Goal: Task Accomplishment & Management: Use online tool/utility

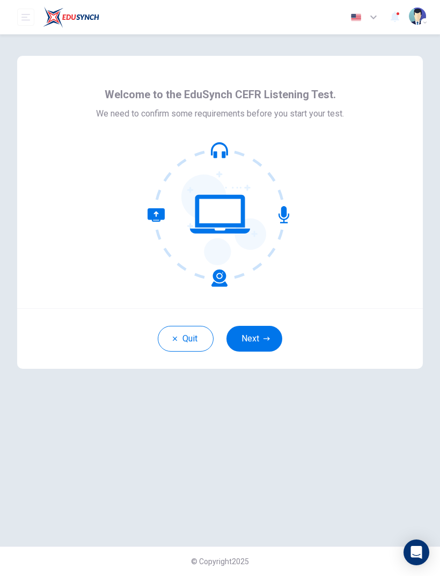
click at [251, 342] on button "Next" at bounding box center [254, 339] width 56 height 26
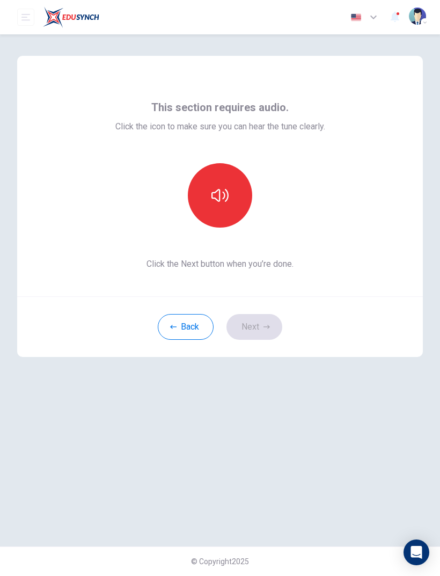
click at [210, 193] on button "button" at bounding box center [220, 195] width 64 height 64
click at [229, 202] on button "button" at bounding box center [220, 195] width 64 height 64
click at [268, 334] on button "Next" at bounding box center [254, 327] width 56 height 26
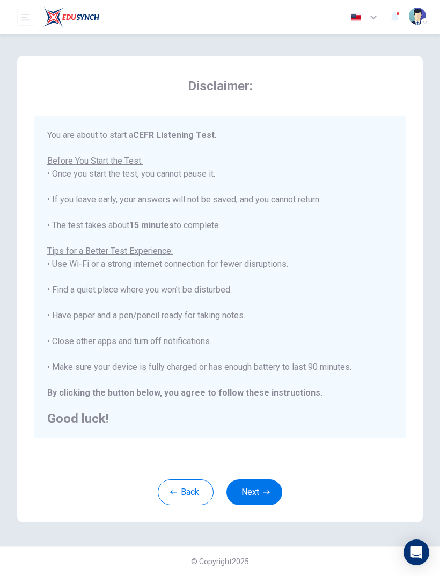
click at [260, 499] on button "Next" at bounding box center [254, 492] width 56 height 26
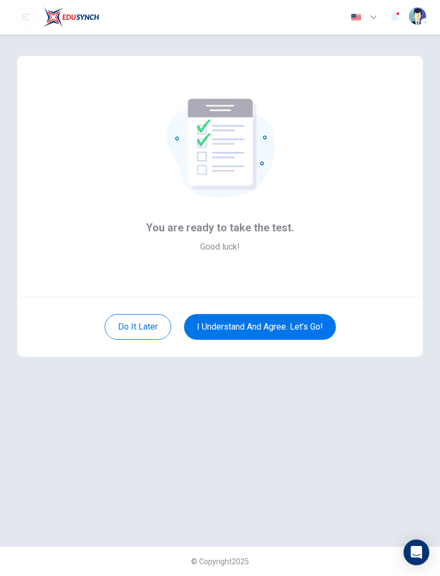
click at [311, 325] on button "I understand and agree. Let’s go!" at bounding box center [260, 327] width 152 height 26
click at [303, 325] on button "I understand and agree. Let’s go!" at bounding box center [260, 327] width 152 height 26
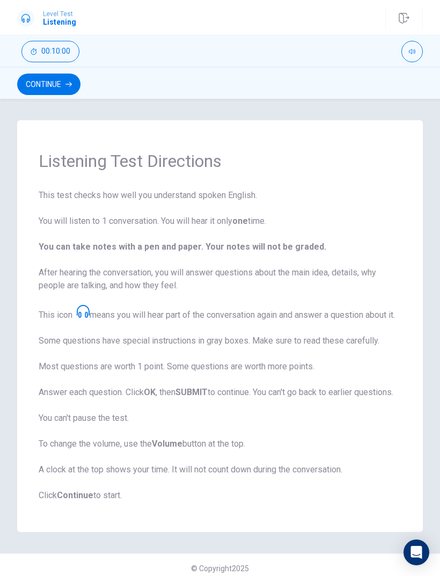
click at [55, 88] on button "Continue" at bounding box center [48, 84] width 63 height 21
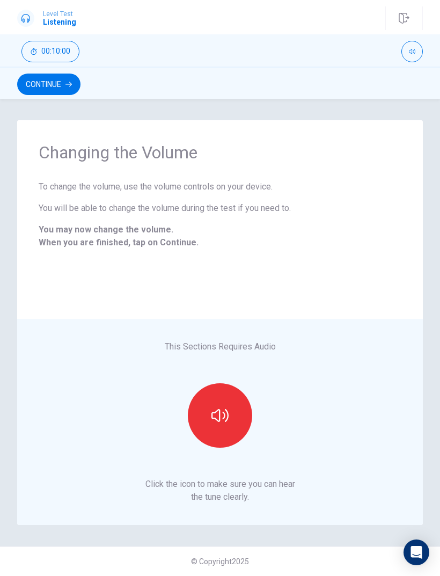
click at [227, 421] on icon "button" at bounding box center [219, 415] width 17 height 17
click at [39, 79] on button "Continue" at bounding box center [48, 84] width 63 height 21
click at [39, 79] on div "Continue" at bounding box center [220, 84] width 406 height 20
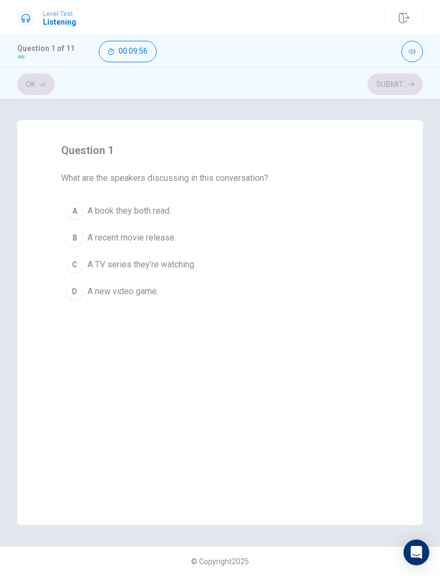
click at [153, 240] on span "A recent movie release." at bounding box center [131, 237] width 89 height 13
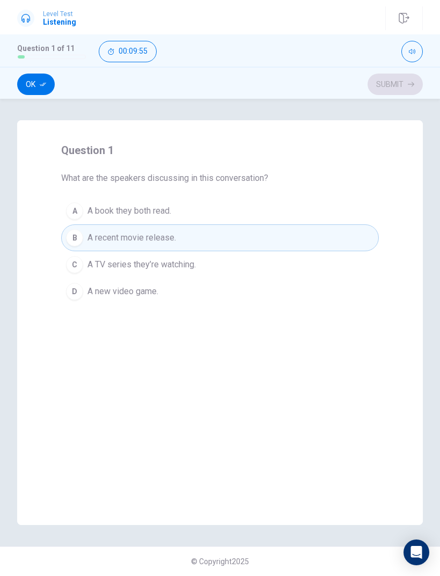
click at [33, 85] on button "Ok" at bounding box center [36, 84] width 38 height 21
click at [384, 83] on button "Submit" at bounding box center [395, 84] width 55 height 21
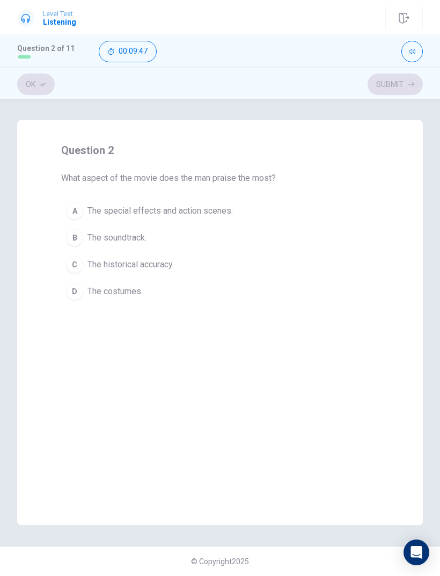
click at [75, 216] on div "A" at bounding box center [74, 210] width 17 height 17
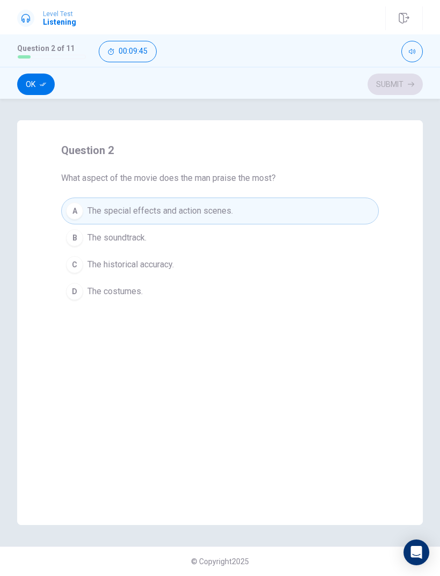
click at [37, 83] on button "Ok" at bounding box center [36, 84] width 38 height 21
click at [393, 87] on button "Submit" at bounding box center [395, 84] width 55 height 21
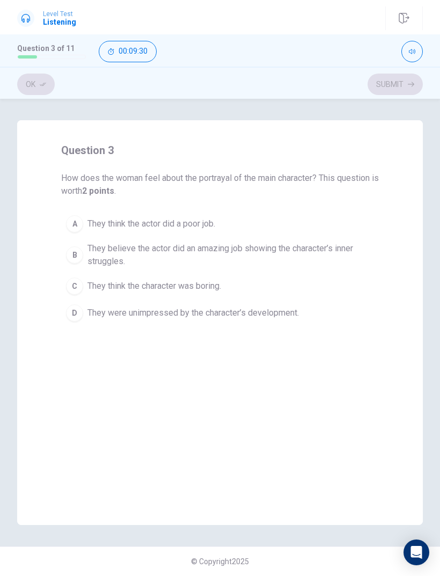
click at [104, 254] on span "They believe the actor did an amazing job showing the character’s inner struggl…" at bounding box center [230, 255] width 287 height 26
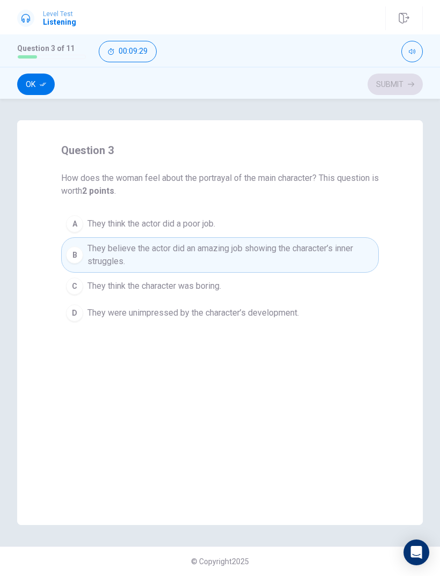
click at [31, 90] on button "Ok" at bounding box center [36, 84] width 38 height 21
click at [391, 86] on button "Submit" at bounding box center [395, 84] width 55 height 21
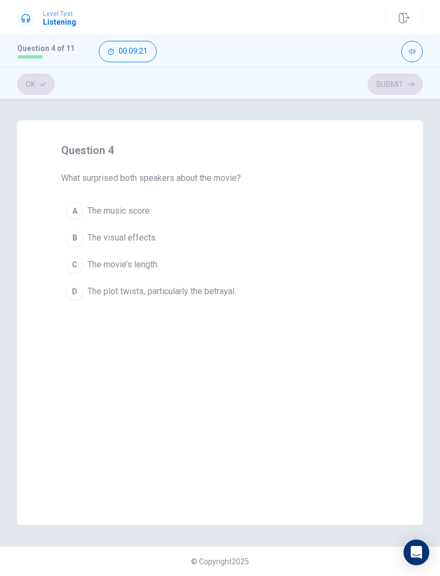
click at [186, 292] on span "The plot twists, particularly the betrayal." at bounding box center [161, 291] width 149 height 13
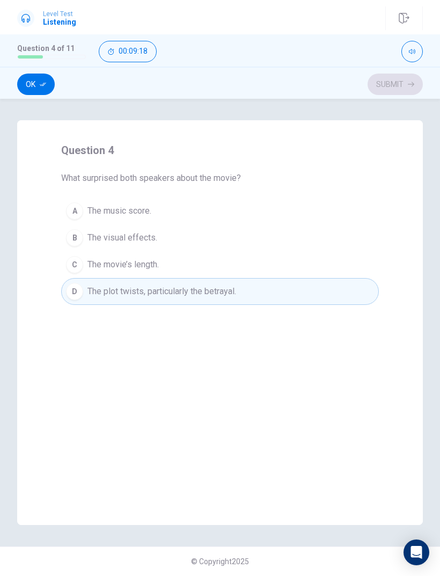
click at [40, 90] on button "Ok" at bounding box center [36, 84] width 38 height 21
click at [388, 82] on button "Submit" at bounding box center [395, 84] width 55 height 21
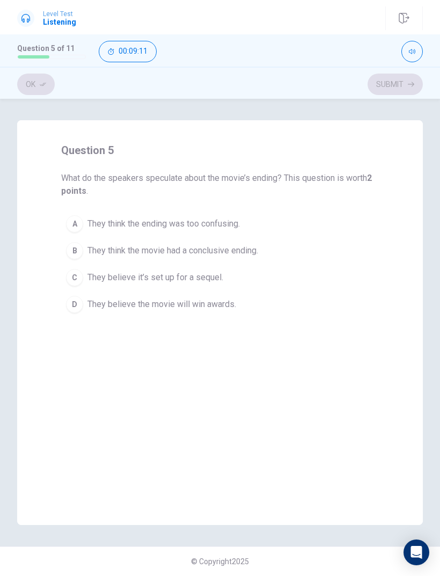
click at [135, 275] on span "They believe it’s set up for a sequel." at bounding box center [155, 277] width 136 height 13
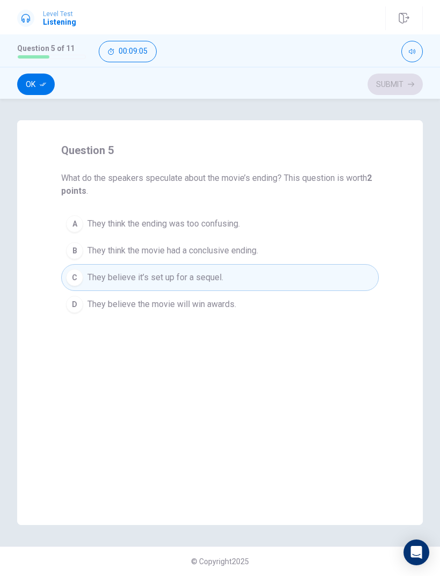
click at [39, 94] on button "Ok" at bounding box center [36, 84] width 38 height 21
click at [387, 83] on button "Submit" at bounding box center [395, 84] width 55 height 21
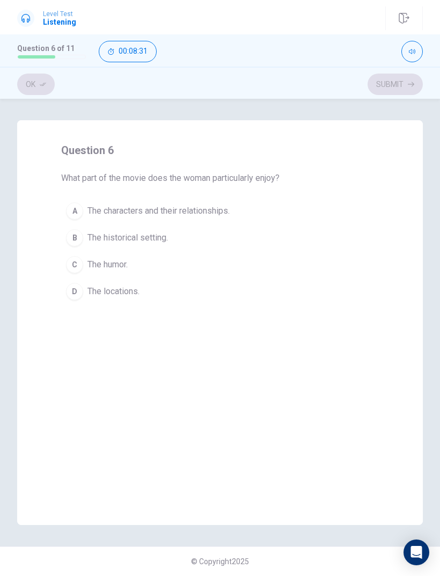
click at [120, 209] on span "The characters and their relationships." at bounding box center [158, 210] width 142 height 13
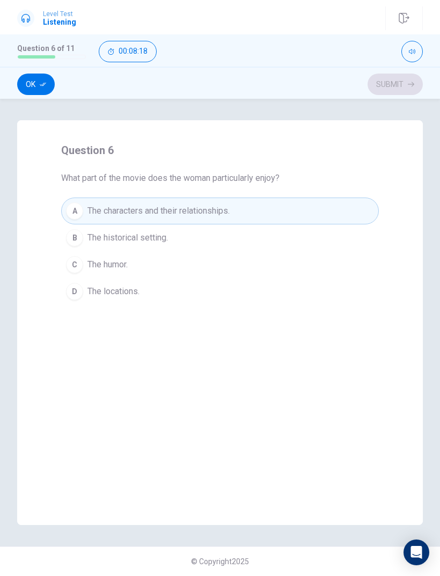
click at [36, 91] on button "Ok" at bounding box center [36, 84] width 38 height 21
click at [386, 83] on button "Submit" at bounding box center [395, 84] width 55 height 21
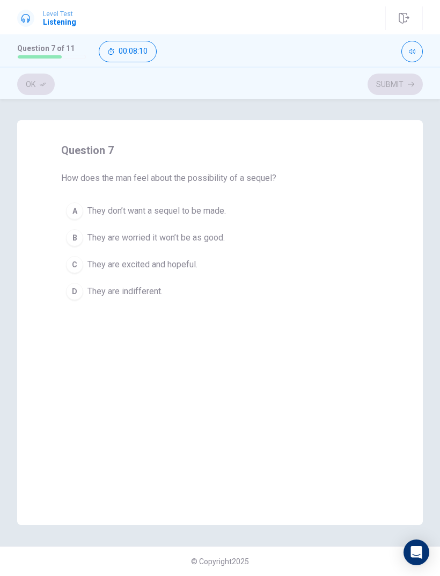
click at [86, 269] on button "C They are excited and hopeful." at bounding box center [220, 264] width 318 height 27
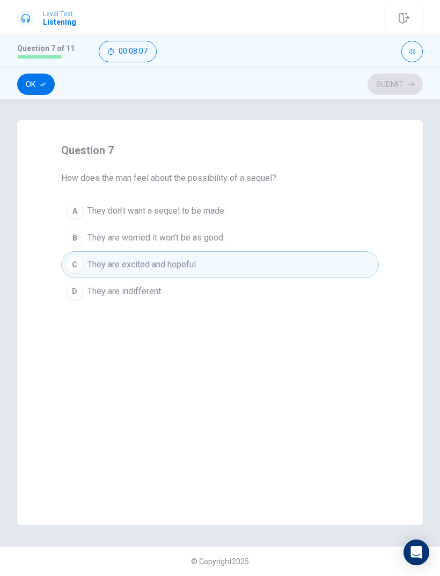
click at [32, 89] on button "Ok" at bounding box center [36, 84] width 38 height 21
click at [389, 83] on button "Submit" at bounding box center [395, 84] width 55 height 21
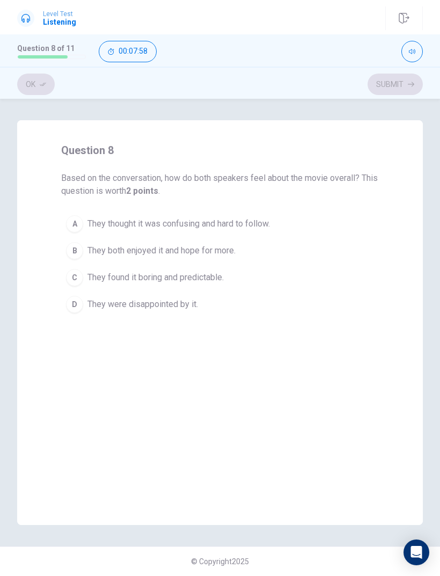
click at [70, 258] on button "B They both enjoyed it and hope for more." at bounding box center [220, 250] width 318 height 27
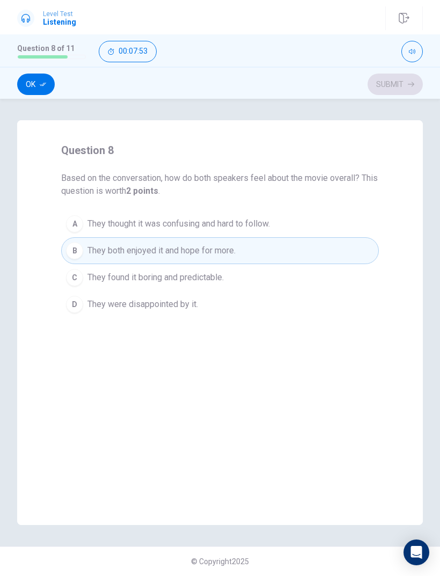
click at [32, 88] on button "Ok" at bounding box center [36, 84] width 38 height 21
click at [384, 83] on button "Submit" at bounding box center [395, 84] width 55 height 21
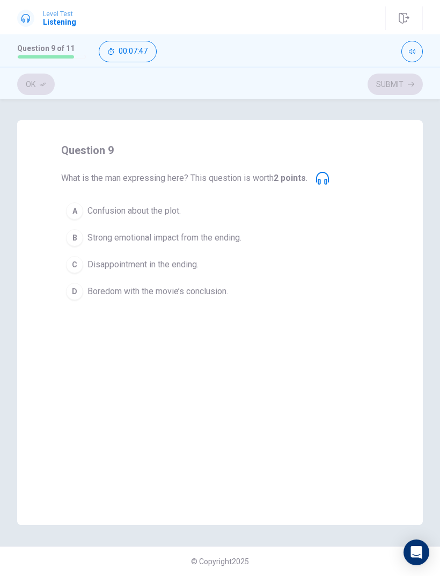
click at [81, 239] on div "B" at bounding box center [74, 237] width 17 height 17
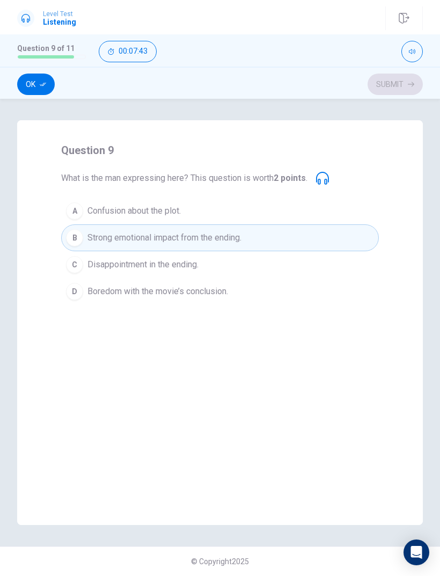
click at [32, 86] on button "Ok" at bounding box center [36, 84] width 38 height 21
click at [388, 86] on button "Submit" at bounding box center [395, 84] width 55 height 21
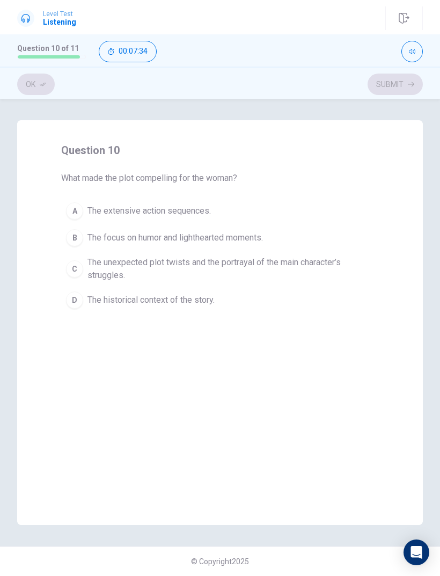
click at [107, 275] on span "The unexpected plot twists and the portrayal of the main character’s struggles." at bounding box center [230, 269] width 287 height 26
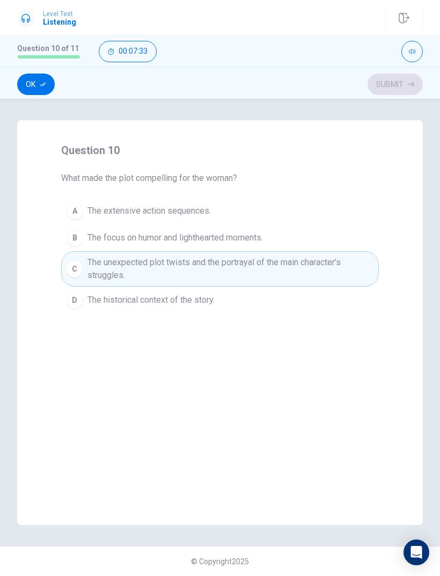
click at [28, 89] on button "Ok" at bounding box center [36, 84] width 38 height 21
click at [395, 79] on button "Submit" at bounding box center [395, 84] width 55 height 21
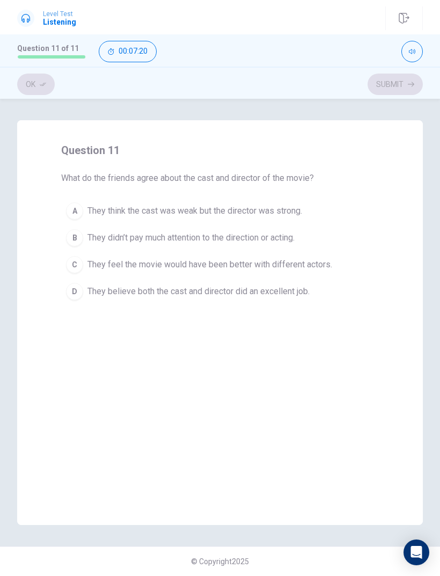
click at [92, 299] on button "D They believe both the cast and director did an excellent job." at bounding box center [220, 291] width 318 height 27
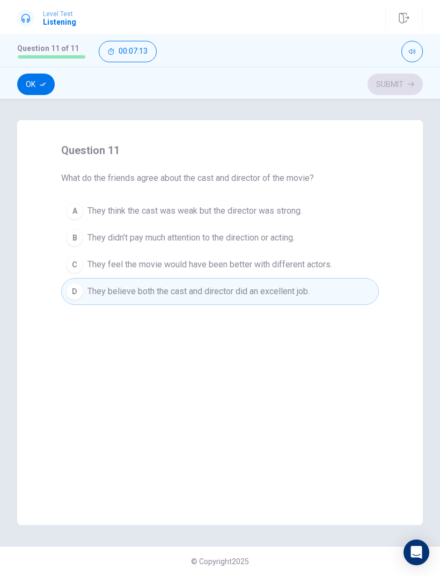
click at [32, 83] on button "Ok" at bounding box center [36, 84] width 38 height 21
click at [388, 85] on button "Submit" at bounding box center [395, 84] width 55 height 21
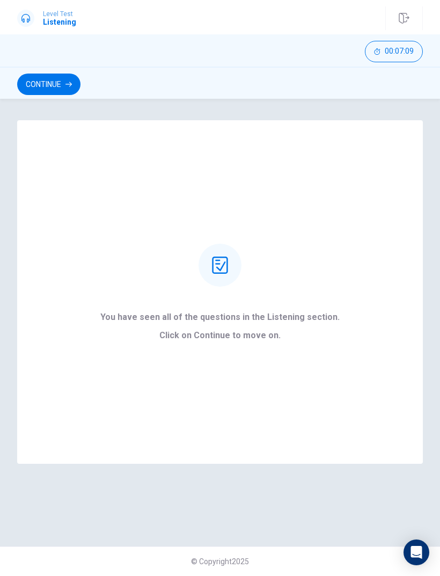
click at [33, 85] on button "Continue" at bounding box center [48, 84] width 63 height 21
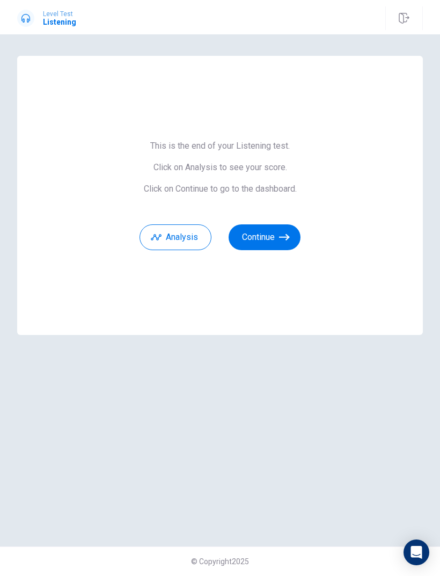
click at [181, 238] on button "Analysis" at bounding box center [175, 237] width 72 height 26
